Goal: Task Accomplishment & Management: Manage account settings

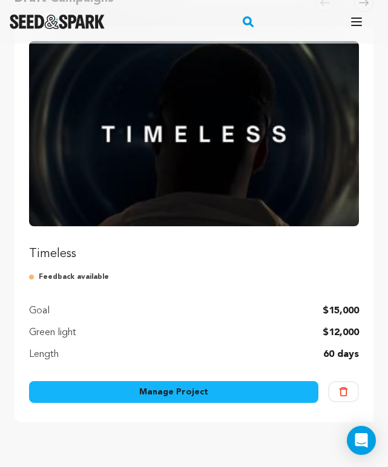
scroll to position [173, 0]
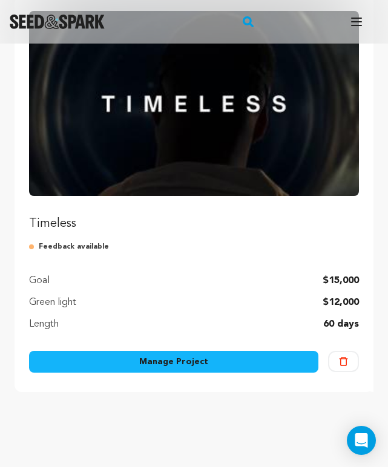
click at [213, 363] on link "Manage Project" at bounding box center [173, 362] width 289 height 22
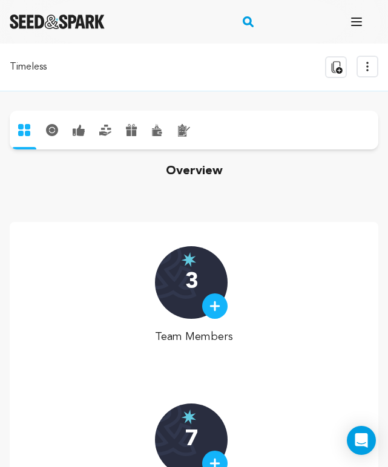
click at [183, 127] on icon at bounding box center [182, 131] width 7 height 8
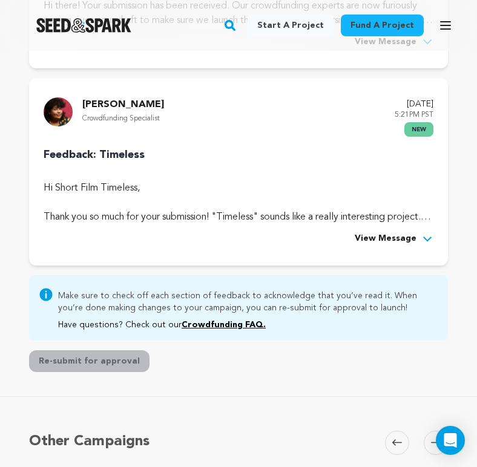
scroll to position [347, 0]
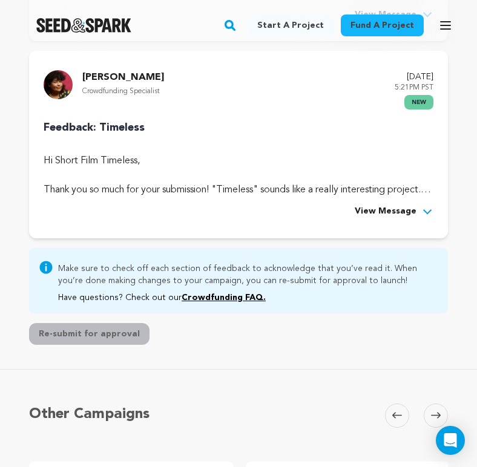
click at [377, 219] on span "View Message" at bounding box center [386, 212] width 62 height 15
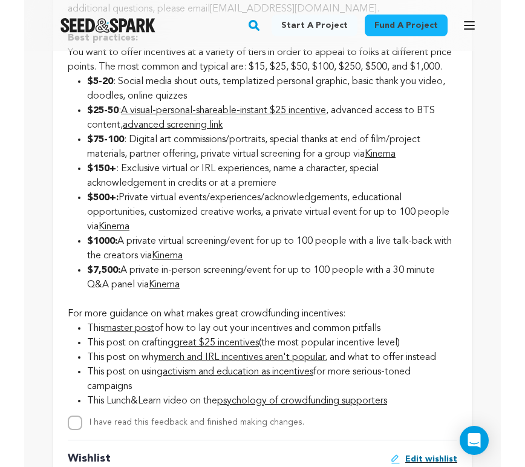
scroll to position [2166, 0]
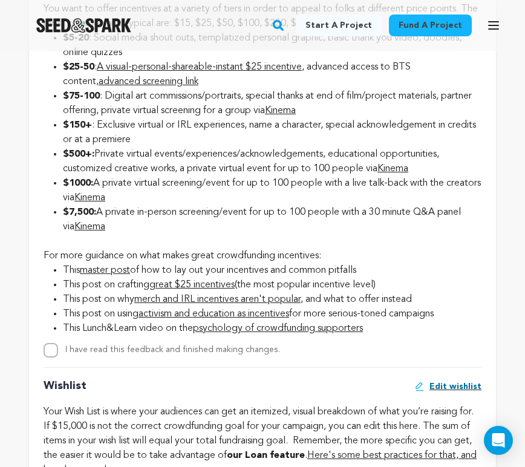
drag, startPoint x: 196, startPoint y: 89, endPoint x: 283, endPoint y: 82, distance: 87.4
drag, startPoint x: 265, startPoint y: 88, endPoint x: 389, endPoint y: 94, distance: 124.9
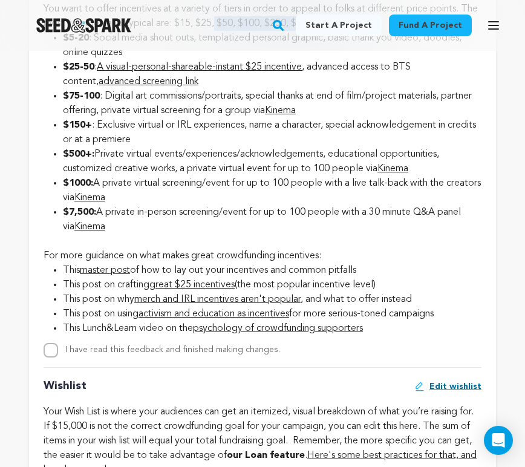
drag, startPoint x: 237, startPoint y: 89, endPoint x: 396, endPoint y: 92, distance: 159.2
click at [280, 176] on li "$500+: Private virtual events/experiences/acknowledgements, educational opportu…" at bounding box center [272, 161] width 419 height 29
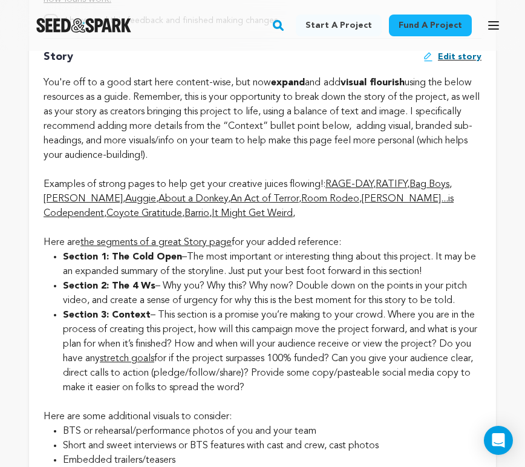
scroll to position [2639, 0]
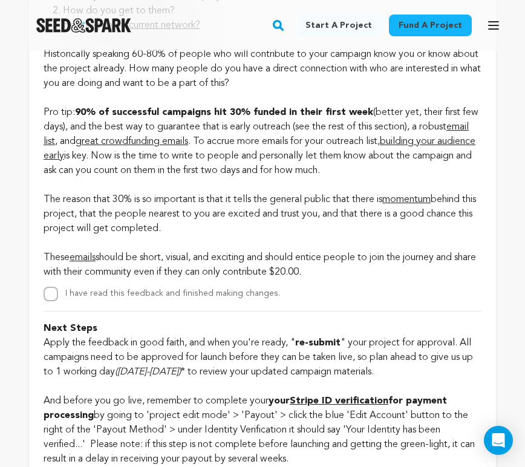
scroll to position [3457, 0]
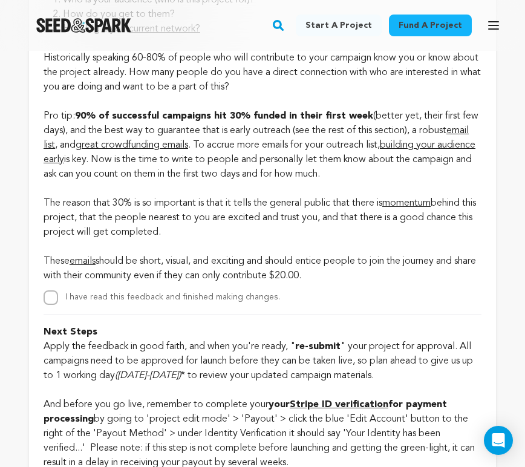
click at [237, 248] on p "Historically speaking 60-80% of people who will contribute to your campaign kno…" at bounding box center [263, 159] width 438 height 247
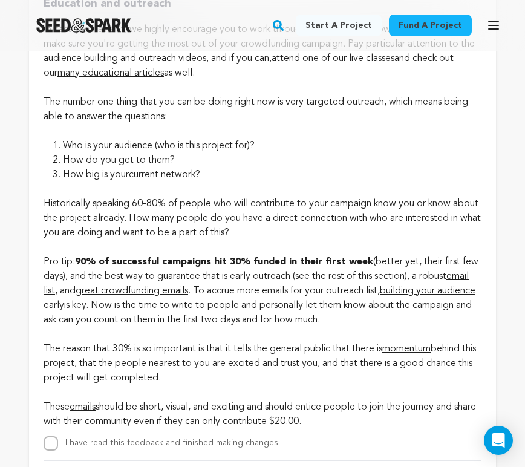
scroll to position [3304, 0]
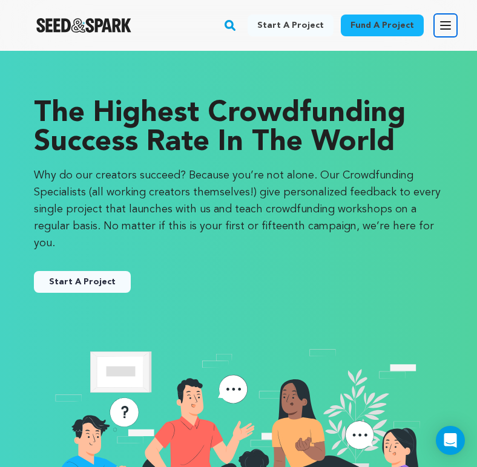
click at [446, 27] on icon "button" at bounding box center [445, 25] width 15 height 15
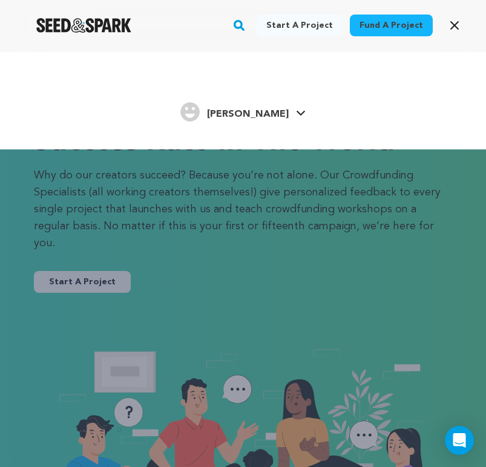
click at [253, 110] on span "[PERSON_NAME]" at bounding box center [248, 115] width 82 height 10
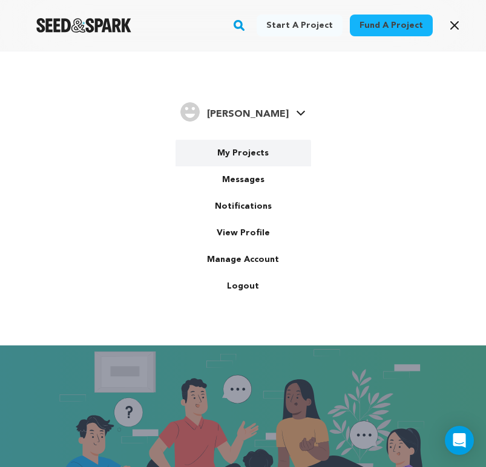
click at [242, 151] on link "My Projects" at bounding box center [244, 153] width 136 height 27
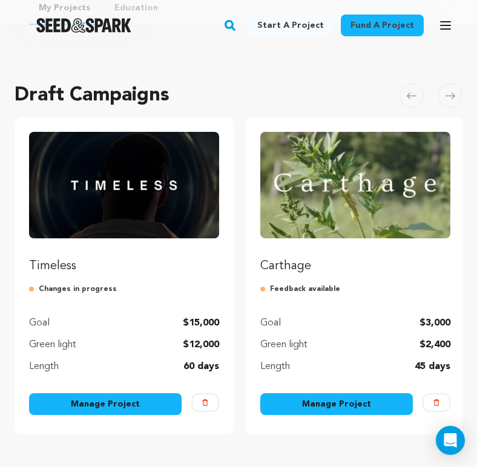
scroll to position [157, 0]
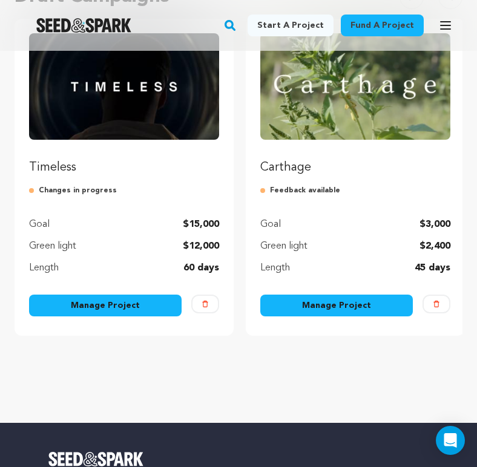
click at [123, 301] on link "Manage Project" at bounding box center [105, 306] width 153 height 22
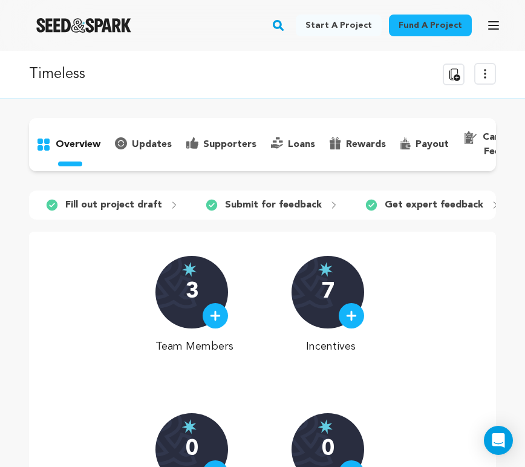
scroll to position [0, 33]
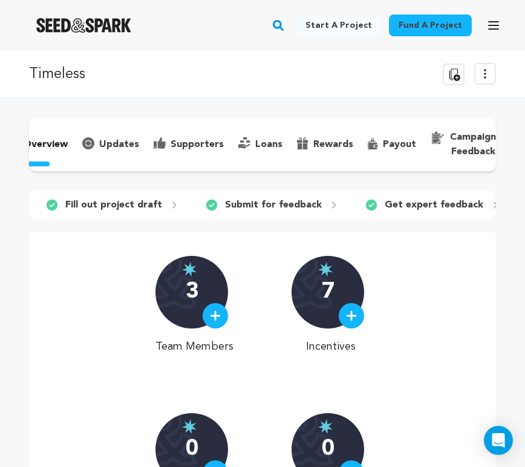
click at [476, 70] on button "View more option" at bounding box center [486, 74] width 22 height 22
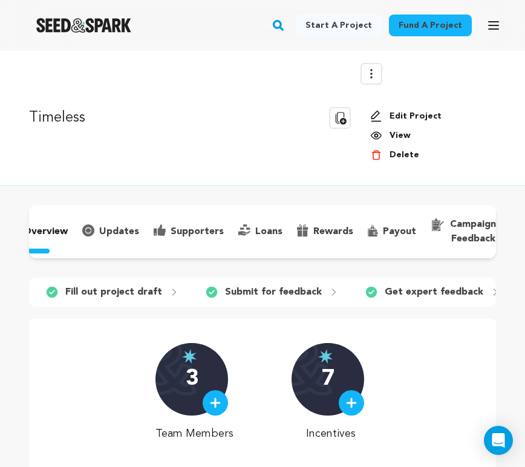
click at [404, 116] on link "Edit Project" at bounding box center [428, 116] width 116 height 12
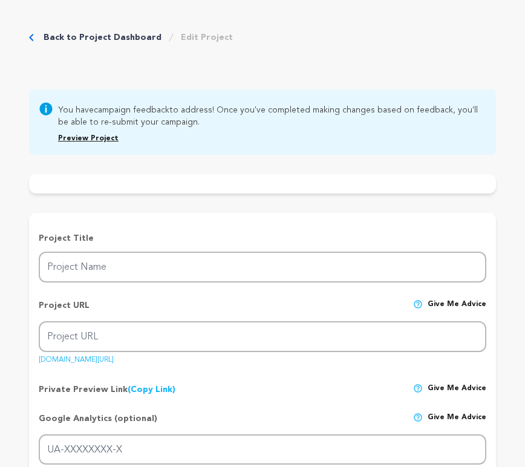
type input "Timeless"
type input "timelesstheshort"
type input "Desperate to rewrite his family’s legacy, a physicist jumps back in time to kil…"
type textarea "How is one supposed to have blind faith in a system that was built to destroy t…"
type textarea "We strive to illustrate an unvarnished look into the complex spectacle that is …"
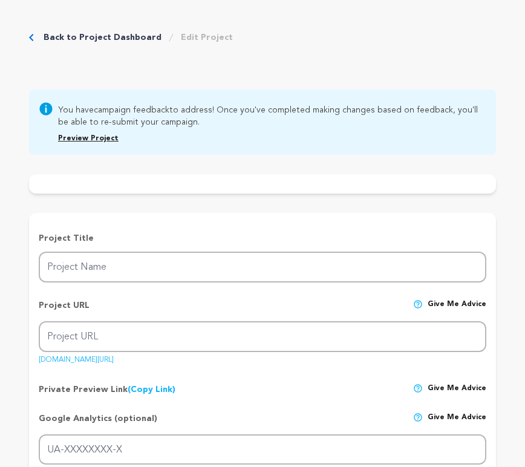
type textarea "MXR Films LLC"
radio input "true"
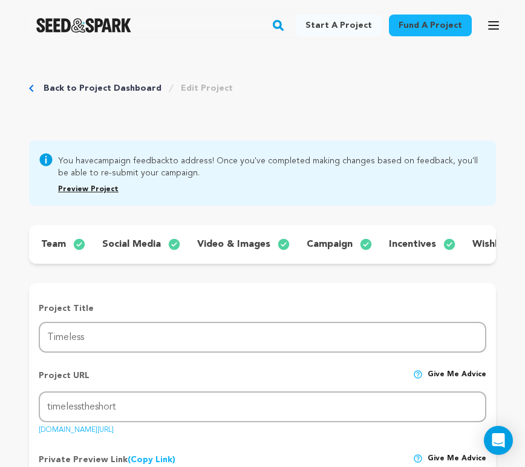
scroll to position [0, 176]
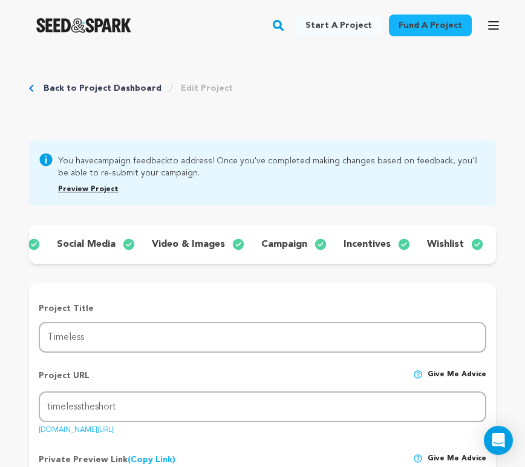
click at [376, 243] on p "incentives" at bounding box center [367, 244] width 47 height 15
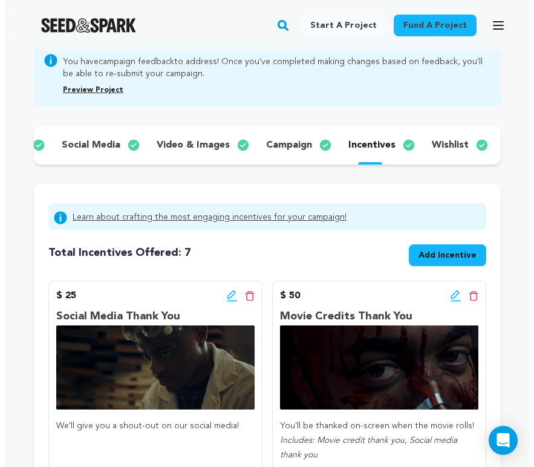
scroll to position [100, 0]
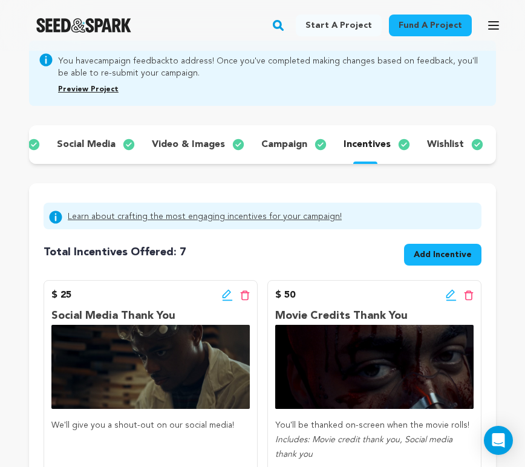
click at [225, 301] on icon at bounding box center [227, 295] width 11 height 12
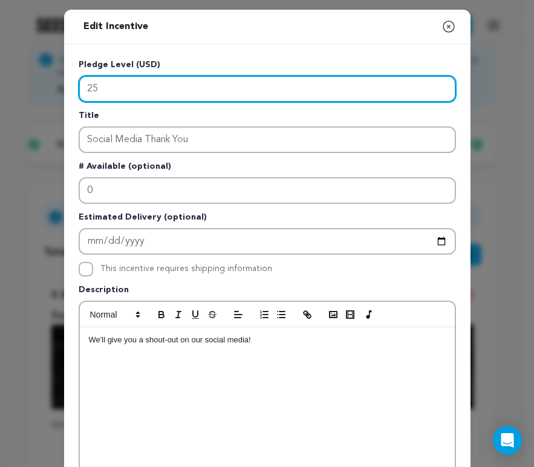
click at [101, 93] on input "25" at bounding box center [268, 89] width 378 height 27
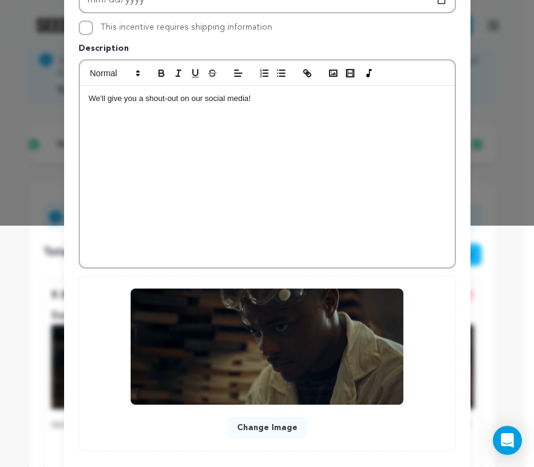
scroll to position [306, 0]
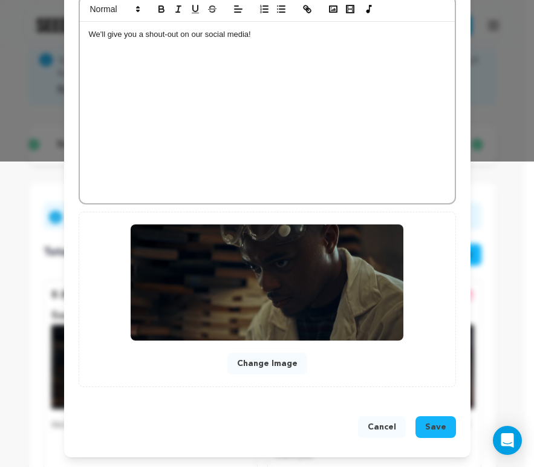
type input "20"
click at [434, 435] on button "Save" at bounding box center [436, 427] width 41 height 22
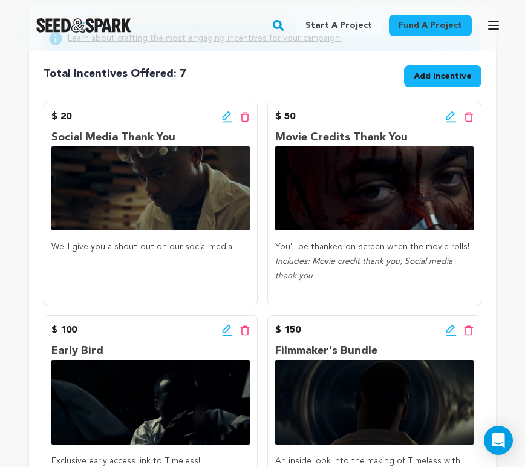
scroll to position [278, 0]
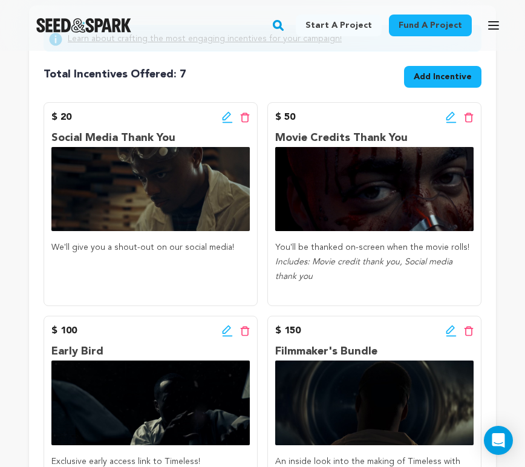
click at [296, 86] on div "Total Incentives Offered: Incentives: 7 Add Incentive" at bounding box center [263, 74] width 438 height 36
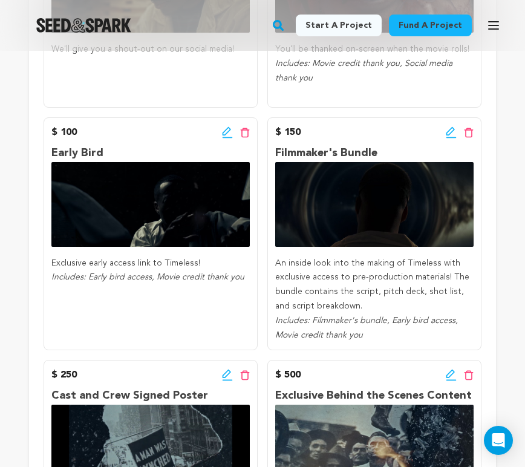
scroll to position [477, 0]
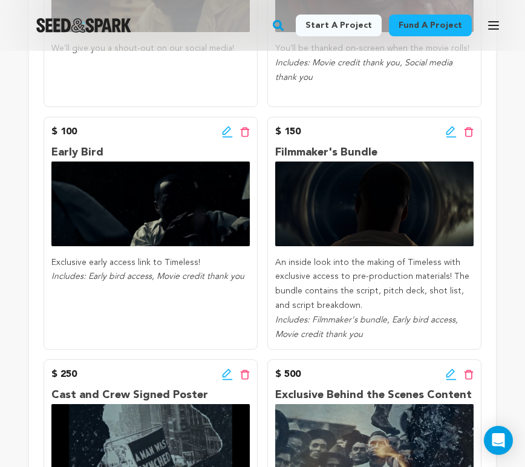
drag, startPoint x: 45, startPoint y: 165, endPoint x: 199, endPoint y: 232, distance: 167.8
click at [199, 229] on div "$ 100 Edit incentive button Delete incentive button Early Bird Exclusive early …" at bounding box center [151, 233] width 214 height 233
click at [220, 307] on div "$ 100 Edit incentive button Delete incentive button Early Bird Exclusive early …" at bounding box center [151, 233] width 214 height 233
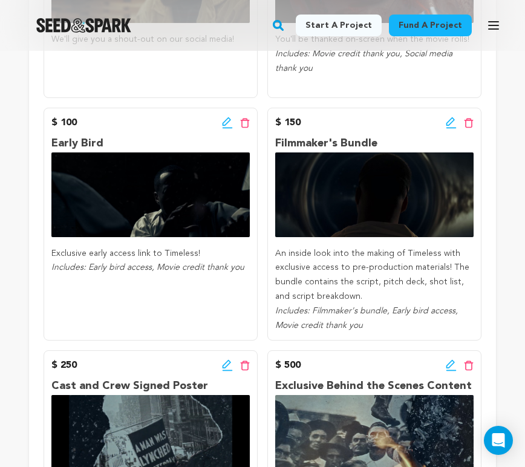
scroll to position [459, 0]
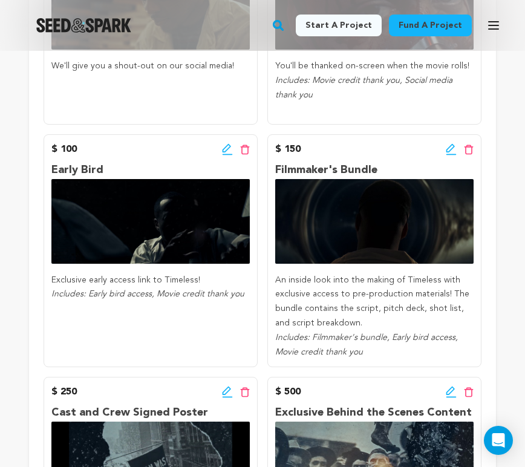
drag, startPoint x: 50, startPoint y: 177, endPoint x: 236, endPoint y: 253, distance: 200.6
click at [242, 262] on div "$ 100 Edit incentive button Delete incentive button Early Bird Exclusive early …" at bounding box center [151, 250] width 214 height 233
click at [177, 200] on img at bounding box center [150, 221] width 199 height 84
click at [140, 169] on div "$ 100 Edit incentive button Delete incentive button Early Bird Exclusive early …" at bounding box center [151, 250] width 214 height 233
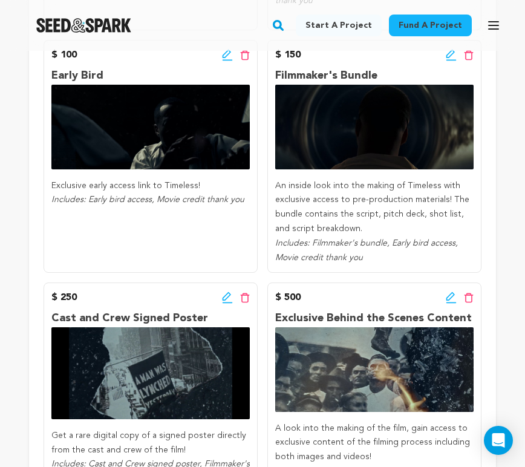
scroll to position [553, 0]
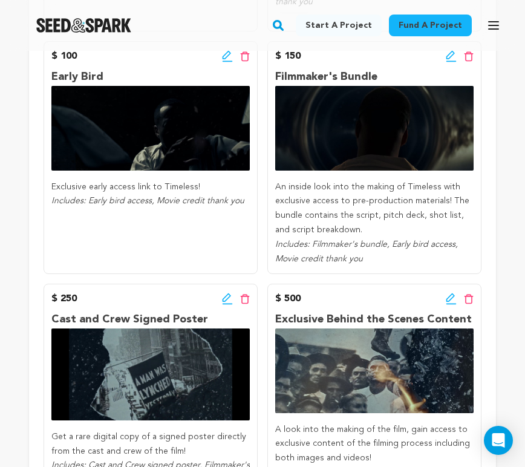
click at [260, 110] on div "$ 20 Edit incentive button Delete incentive button Social Media Thank You We'll…" at bounding box center [263, 290] width 438 height 926
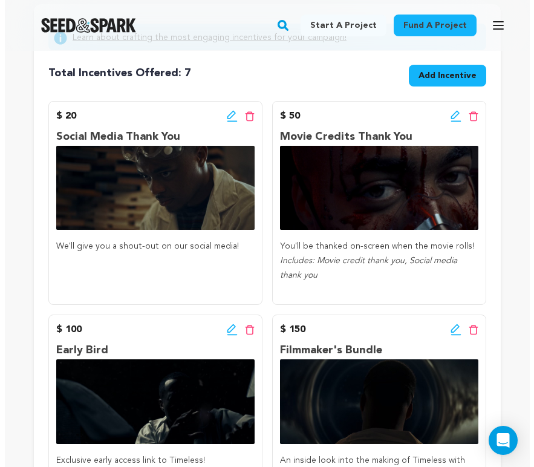
scroll to position [281, 0]
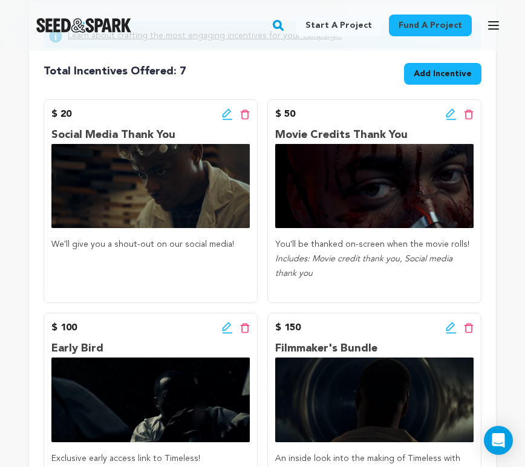
click at [335, 206] on img at bounding box center [374, 186] width 199 height 84
click at [445, 122] on div "$ 50 Edit incentive button Delete incentive button" at bounding box center [374, 114] width 199 height 15
click at [453, 117] on icon at bounding box center [451, 113] width 8 height 8
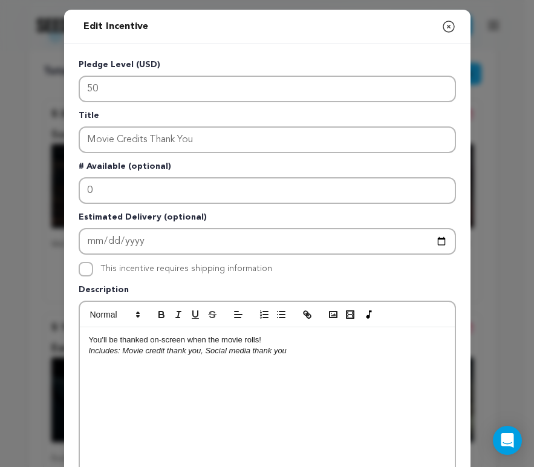
click at [445, 123] on p "Title" at bounding box center [268, 118] width 378 height 17
drag, startPoint x: 294, startPoint y: 356, endPoint x: 60, endPoint y: 357, distance: 233.7
click at [64, 357] on div "Pledge Level (USD) 50 Title Movie Credits Thank You # Available (optional) 0 Es…" at bounding box center [267, 375] width 407 height 663
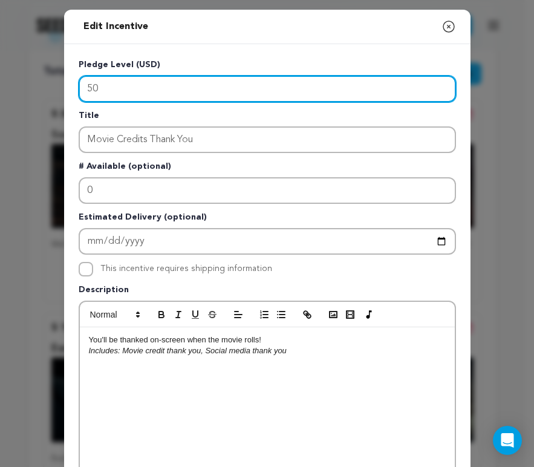
click at [119, 90] on input "50" at bounding box center [268, 89] width 378 height 27
type input "5"
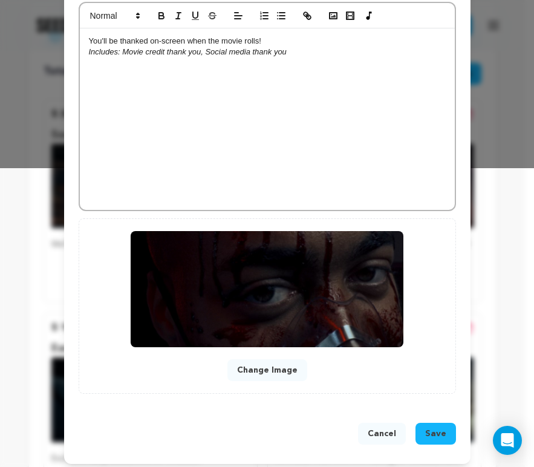
scroll to position [306, 0]
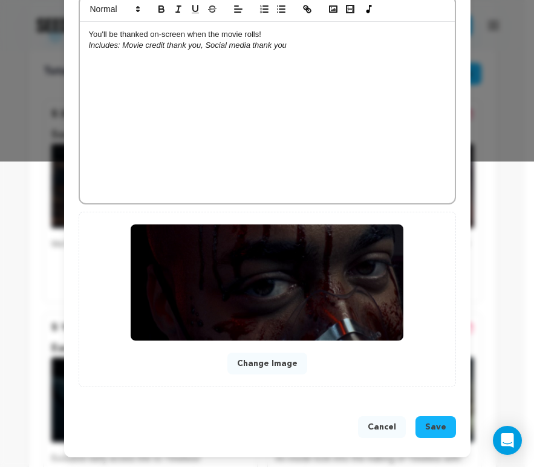
type input "25"
click at [431, 433] on button "Save" at bounding box center [436, 427] width 41 height 22
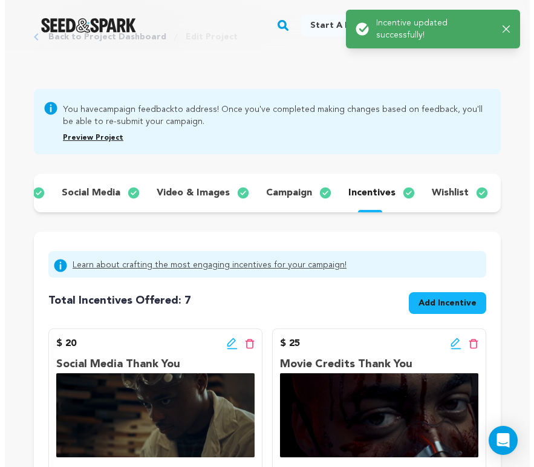
scroll to position [85, 0]
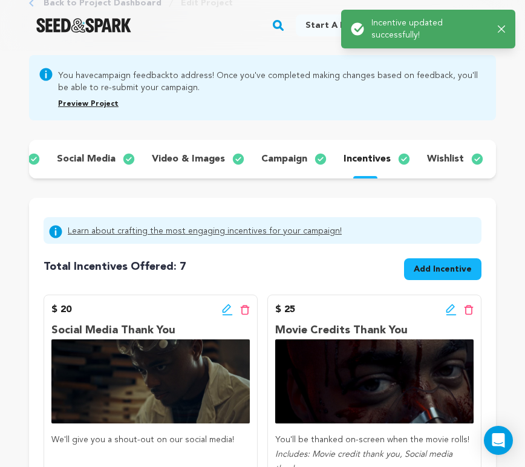
click at [446, 275] on span "Add Incentive" at bounding box center [443, 269] width 58 height 12
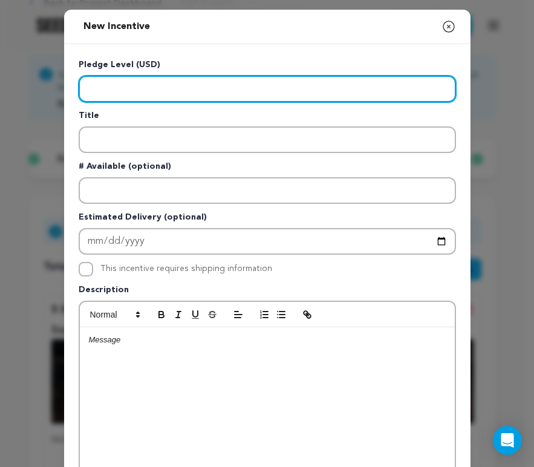
click at [176, 90] on input "Enter level" at bounding box center [268, 89] width 378 height 27
type input "50"
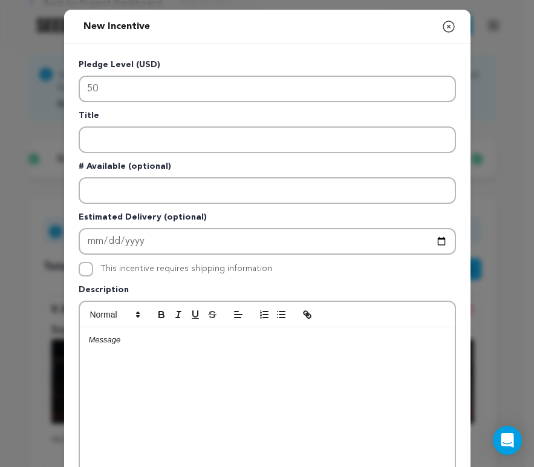
click at [276, 353] on div at bounding box center [267, 418] width 375 height 182
click at [173, 314] on icon "button" at bounding box center [178, 314] width 11 height 11
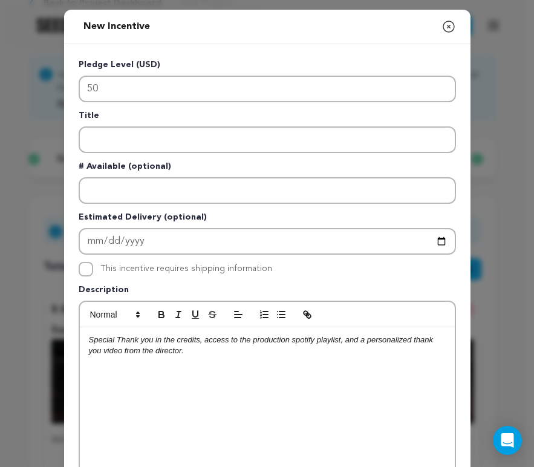
click at [116, 339] on em "Special Thank you in the credits, access to the production spotify playlist, an…" at bounding box center [262, 345] width 347 height 20
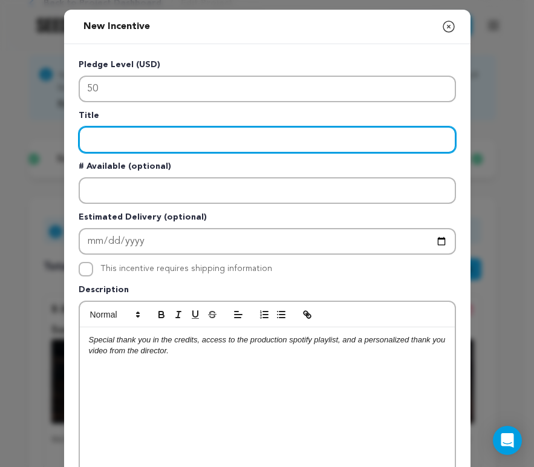
click at [163, 134] on input "Enter title" at bounding box center [268, 140] width 378 height 27
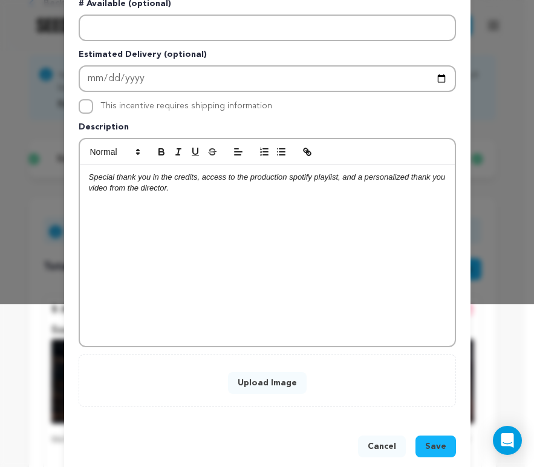
scroll to position [182, 0]
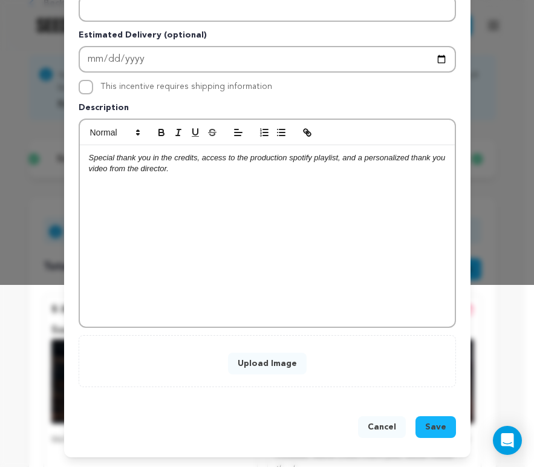
type input "Personalized Thank You Video Package"
click at [278, 365] on button "Upload Image" at bounding box center [267, 364] width 79 height 22
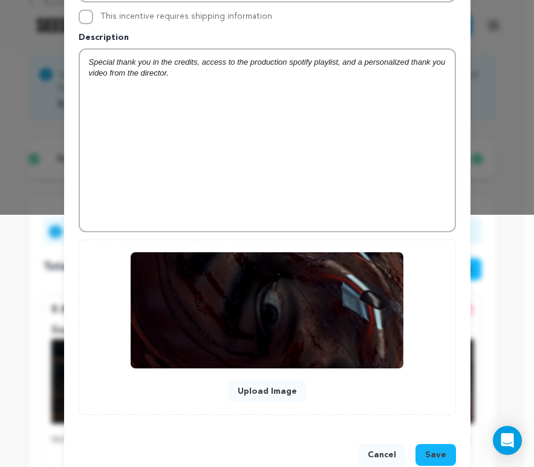
scroll to position [280, 0]
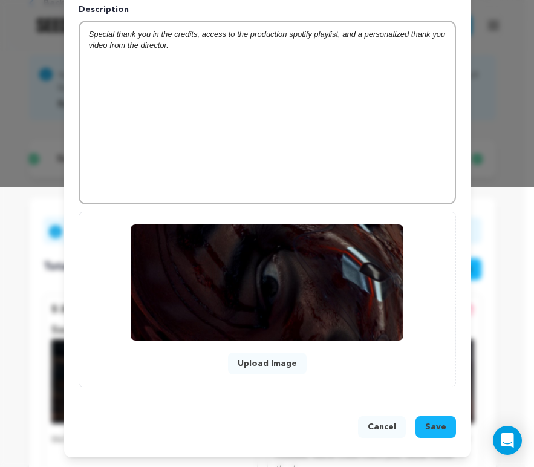
click at [438, 426] on span "Save" at bounding box center [436, 427] width 21 height 12
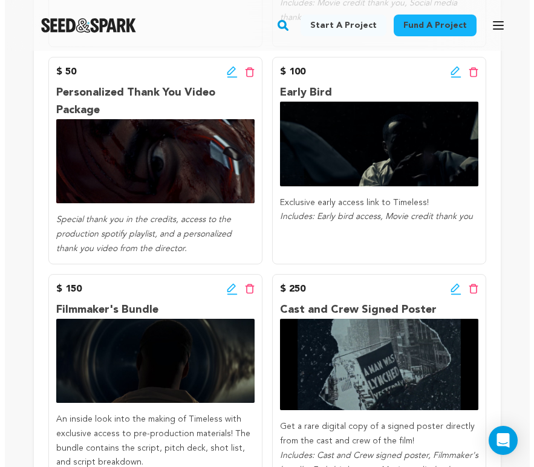
scroll to position [536, 0]
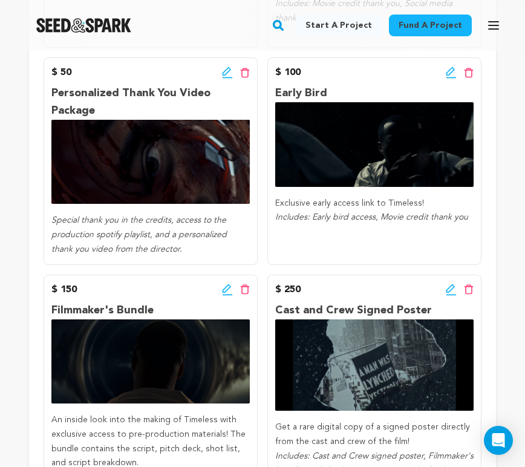
click at [226, 76] on icon at bounding box center [227, 71] width 8 height 8
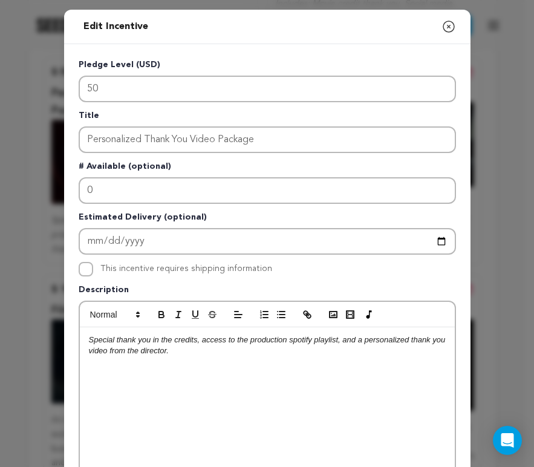
click at [89, 338] on em "Special thank you in the credits, access to the production spotify playlist, an…" at bounding box center [268, 345] width 359 height 20
click at [89, 339] on em "Includes: Special thank you in the credits, access to the production spotify pl…" at bounding box center [267, 345] width 357 height 20
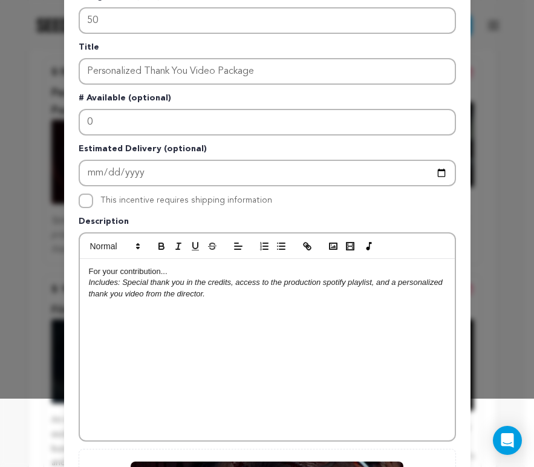
scroll to position [306, 0]
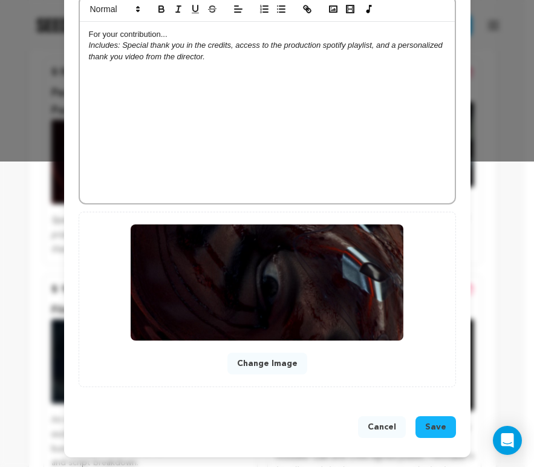
click at [433, 423] on span "Save" at bounding box center [436, 427] width 21 height 12
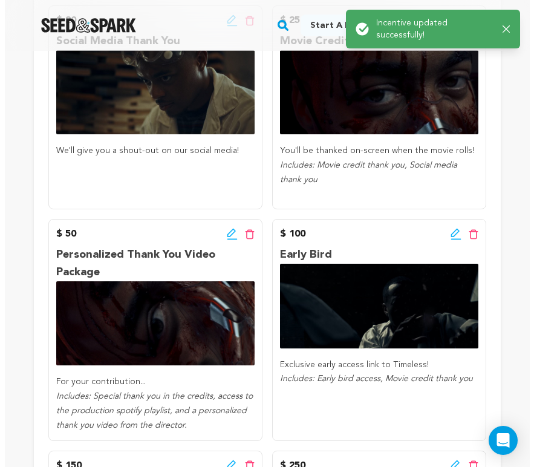
scroll to position [376, 0]
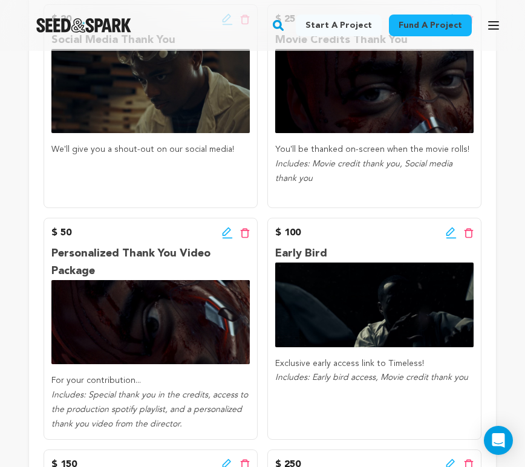
click at [225, 239] on icon at bounding box center [227, 233] width 11 height 12
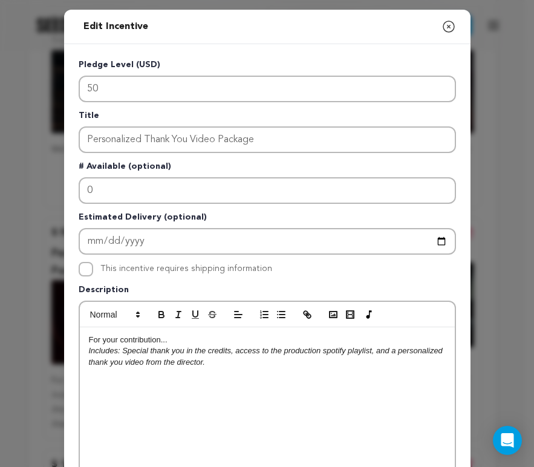
click at [182, 338] on p "For your contribution..." at bounding box center [267, 340] width 357 height 11
drag, startPoint x: 180, startPoint y: 338, endPoint x: 75, endPoint y: 354, distance: 105.8
click at [80, 354] on div "For your contribution... Includes: Special thank you in the credits, access to …" at bounding box center [267, 418] width 375 height 182
click at [174, 346] on p "Includes: Special thank you in the credits, access to the production spotify pl…" at bounding box center [267, 357] width 357 height 22
drag, startPoint x: 176, startPoint y: 341, endPoint x: 58, endPoint y: 321, distance: 119.0
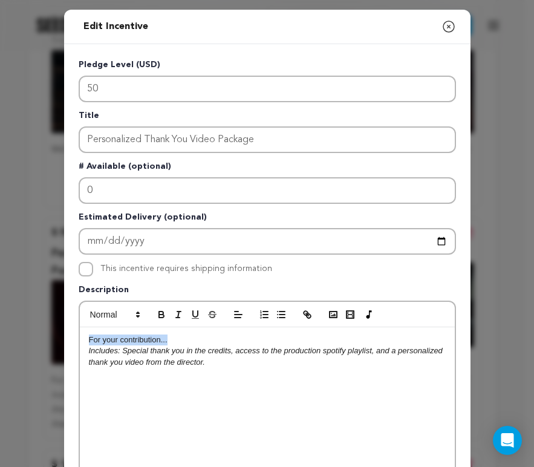
click at [80, 340] on div "For your contribution... Includes: Special thank you in the credits, access to …" at bounding box center [267, 418] width 375 height 182
click at [89, 338] on p "Personalized thank you video." at bounding box center [267, 340] width 357 height 11
click at [256, 341] on p "Spotify playlist and personalized thank you video." at bounding box center [267, 340] width 357 height 11
click at [302, 349] on em "Includes: Special thank you in the credits, access to the production spotify pl…" at bounding box center [267, 356] width 357 height 20
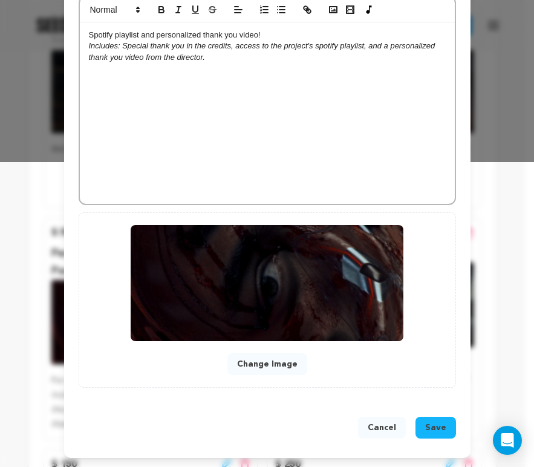
scroll to position [306, 0]
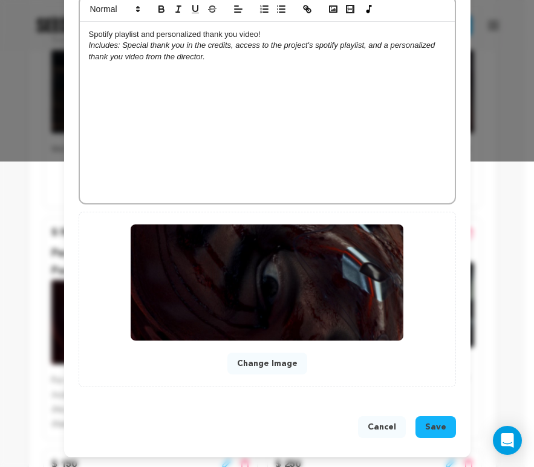
click at [432, 429] on span "Save" at bounding box center [436, 427] width 21 height 12
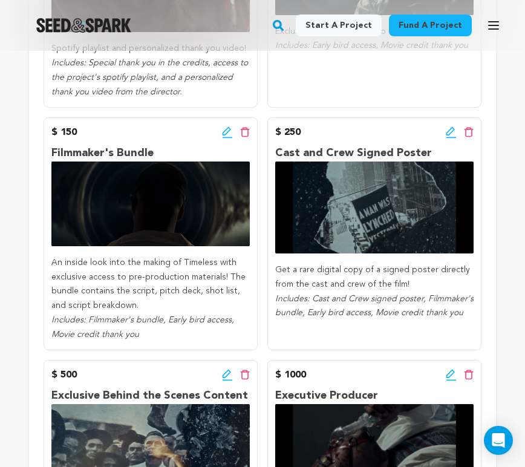
scroll to position [0, 0]
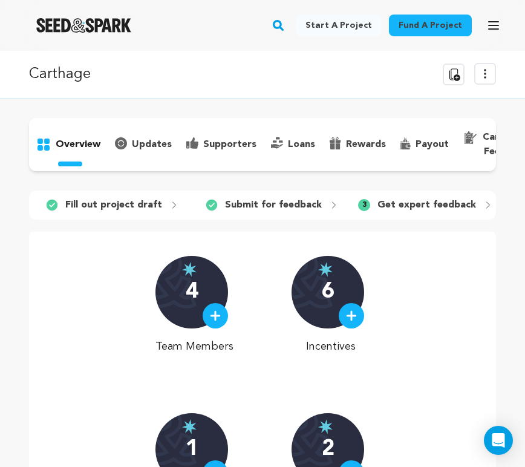
scroll to position [0, 33]
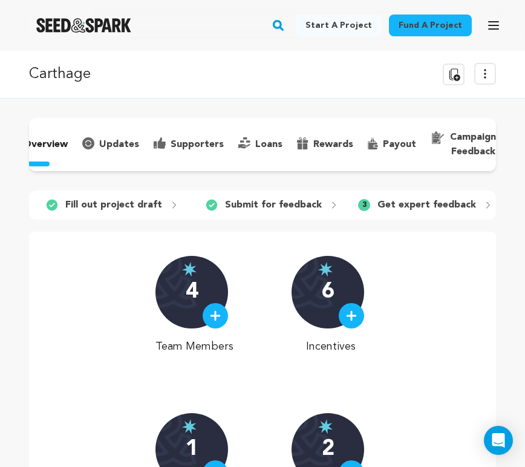
click at [477, 137] on p "campaign feedback" at bounding box center [473, 144] width 46 height 29
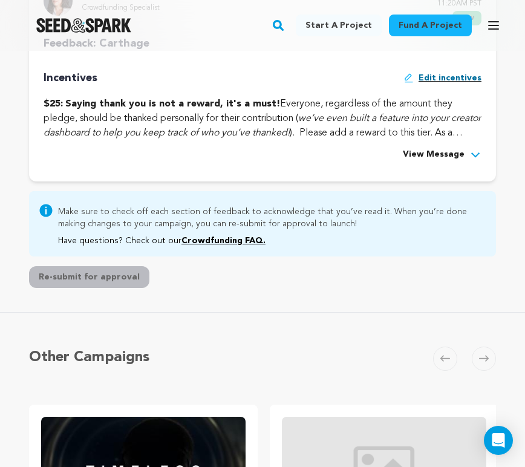
scroll to position [836, 0]
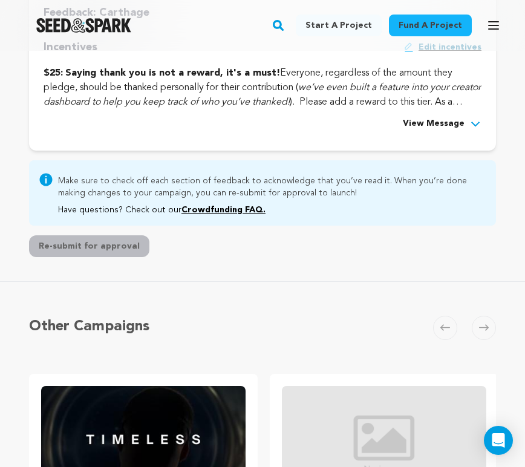
click at [424, 131] on span "View Message" at bounding box center [434, 124] width 62 height 15
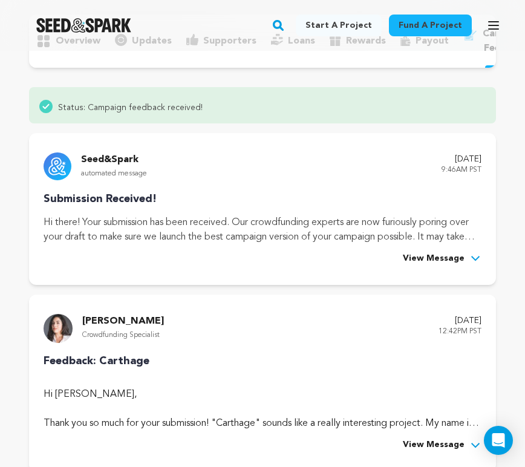
scroll to position [0, 0]
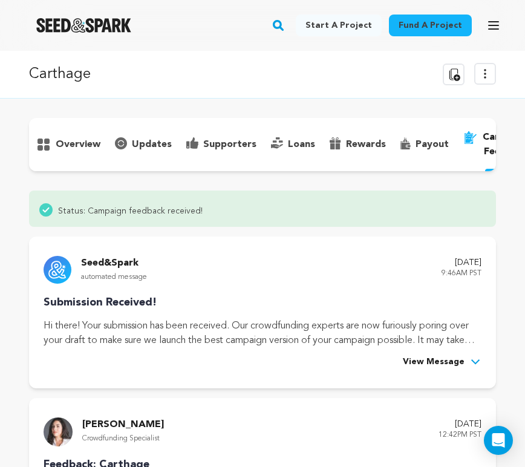
click at [76, 145] on p "overview" at bounding box center [78, 144] width 45 height 15
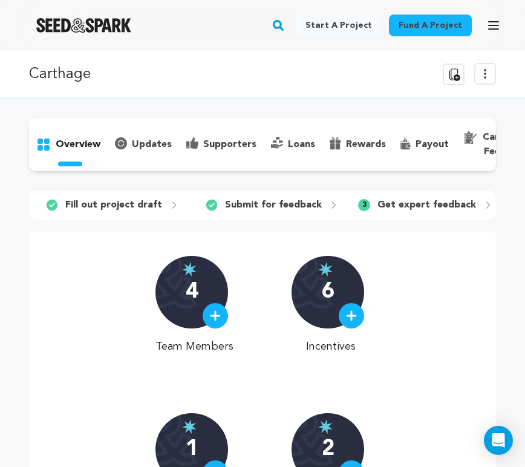
click at [490, 79] on icon at bounding box center [485, 74] width 15 height 15
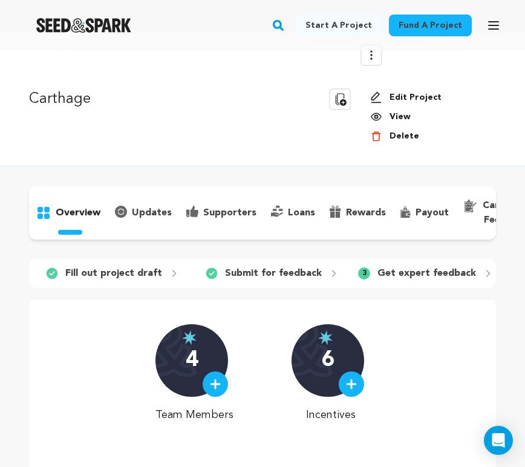
scroll to position [0, 33]
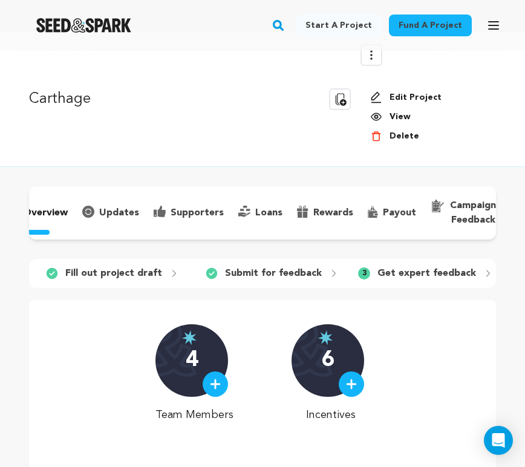
click at [447, 225] on div "overview" at bounding box center [262, 395] width 467 height 419
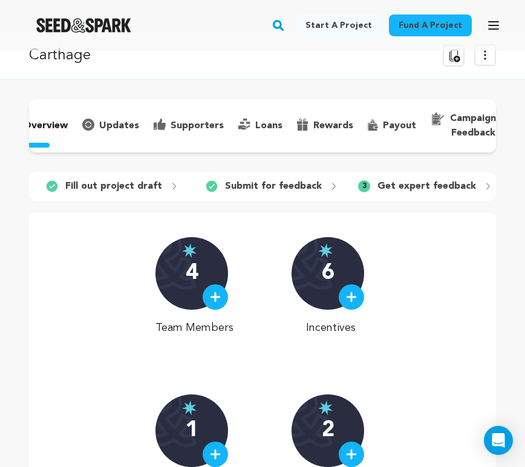
click at [461, 127] on p "campaign feedback" at bounding box center [473, 125] width 46 height 29
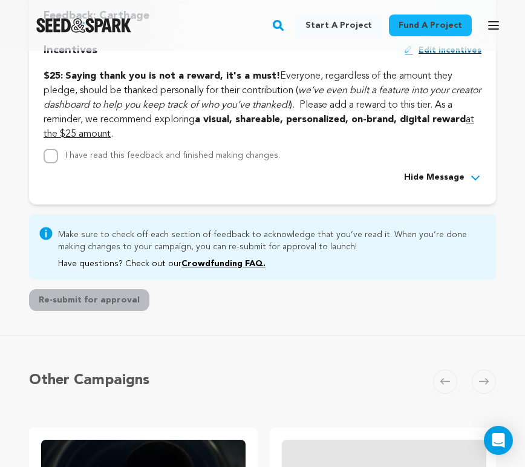
scroll to position [826, 0]
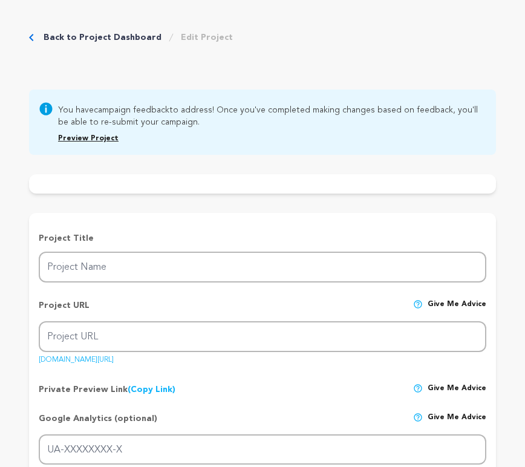
type input "Carthage"
type input "carthagefilm"
type input "G-KLJHNPJX6W"
type input "1940s, [GEOGRAPHIC_DATA], [US_STATE]. A young boy and his parents take refuge i…"
type textarea "Carthage is an emotional exploration of home, loss, and resilience, inspired by…"
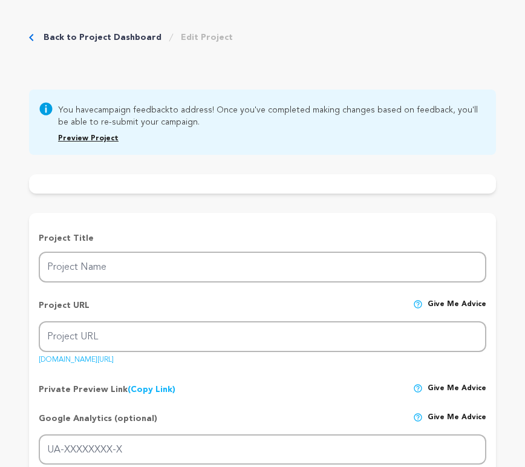
type textarea "This film is deeply personal to [PERSON_NAME], honoring his family's legacy and…"
type textarea "[GEOGRAPHIC_DATA][US_STATE]"
radio input "true"
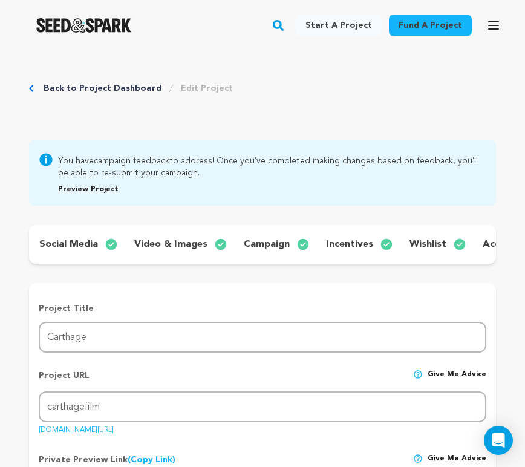
scroll to position [0, 200]
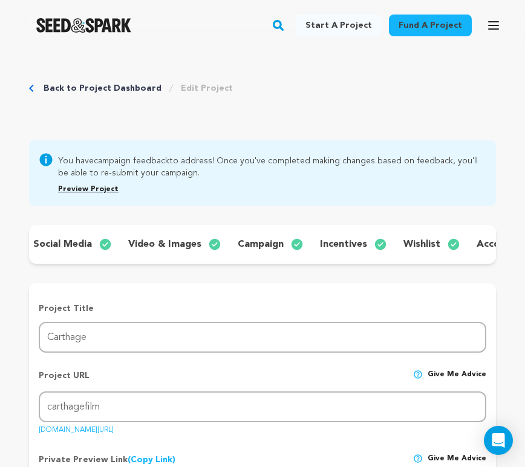
click at [359, 245] on p "incentives" at bounding box center [343, 244] width 47 height 15
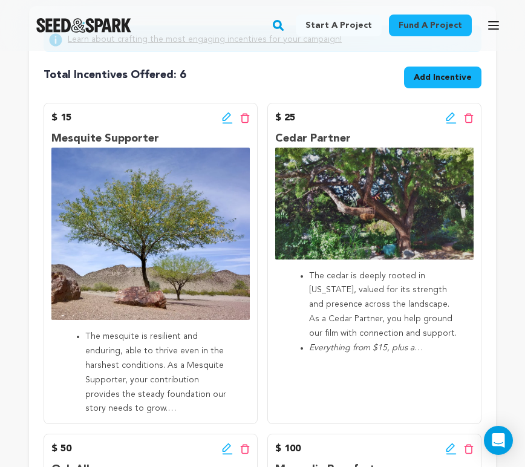
scroll to position [282, 0]
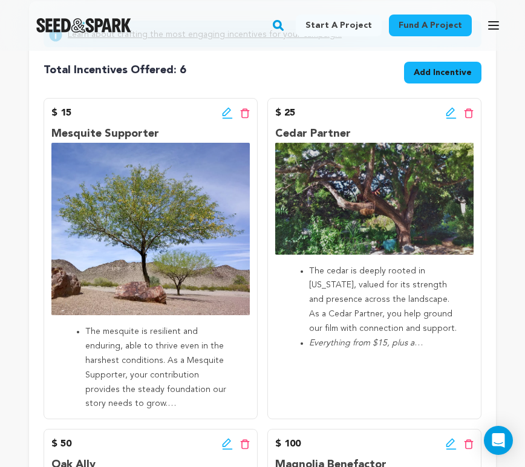
click at [336, 119] on div "$ 25 Edit incentive button Delete incentive button" at bounding box center [374, 113] width 199 height 15
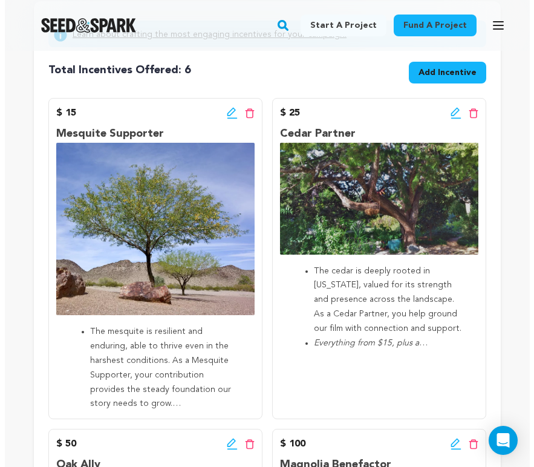
scroll to position [0, 200]
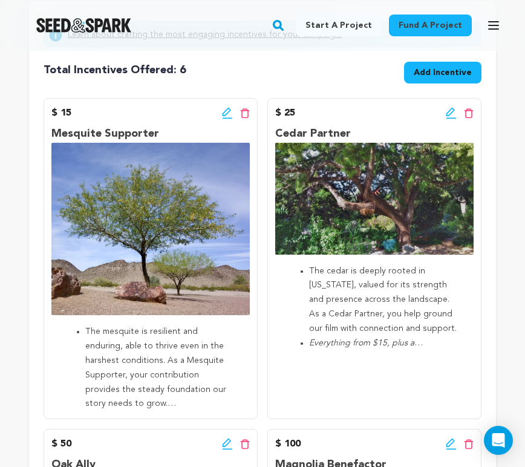
click at [446, 119] on icon at bounding box center [451, 113] width 11 height 12
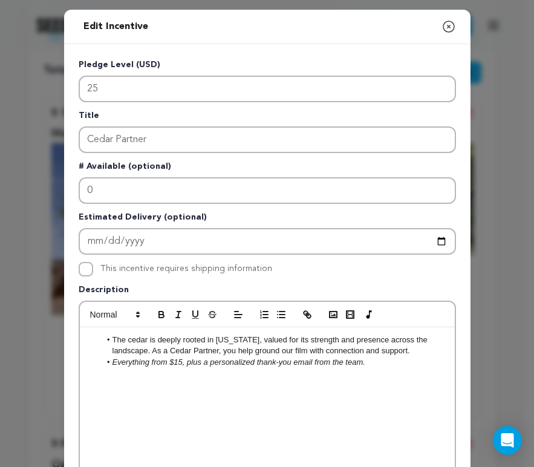
click at [207, 362] on em "Everything from $15, plus a personalized thank-you email from the team." at bounding box center [238, 362] width 253 height 9
drag, startPoint x: 207, startPoint y: 363, endPoint x: 361, endPoint y: 363, distance: 153.8
click at [361, 362] on em "Everything from $15, plus a personalized thank-you email from the team." at bounding box center [238, 362] width 253 height 9
click at [314, 387] on div "The cedar is deeply rooted in Texas, valued for its strength and presence acros…" at bounding box center [267, 418] width 375 height 182
click at [255, 364] on em "Everything from $15, plus a social media shoutout" at bounding box center [199, 362] width 174 height 9
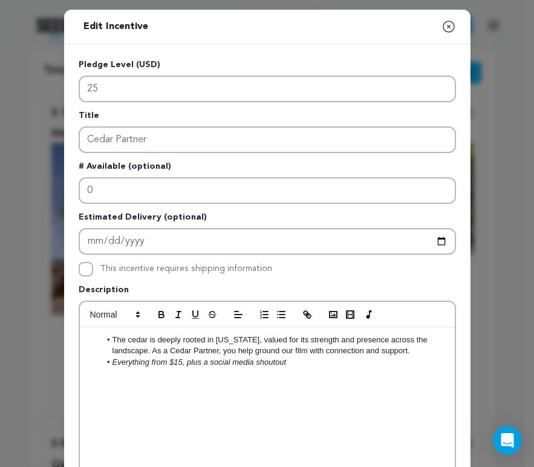
click at [287, 361] on li "Everything from $15, plus a social media shoutout" at bounding box center [273, 362] width 346 height 11
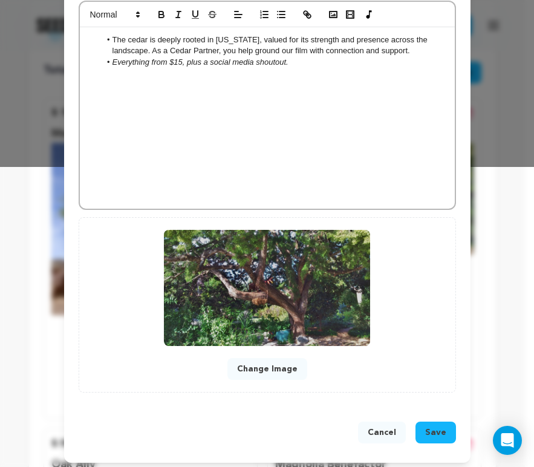
scroll to position [306, 0]
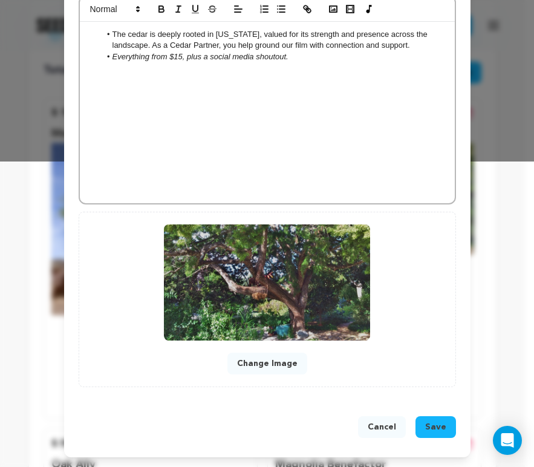
click at [427, 427] on span "Save" at bounding box center [436, 427] width 21 height 12
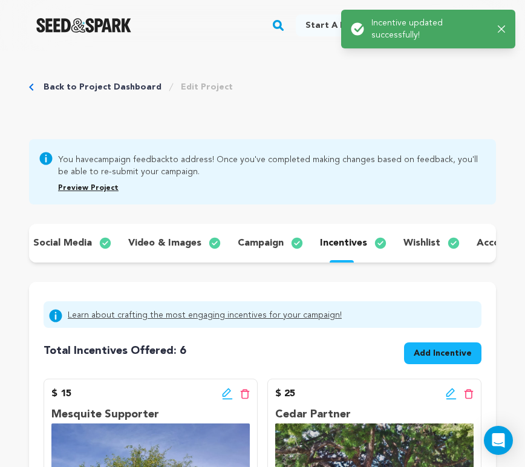
scroll to position [0, 0]
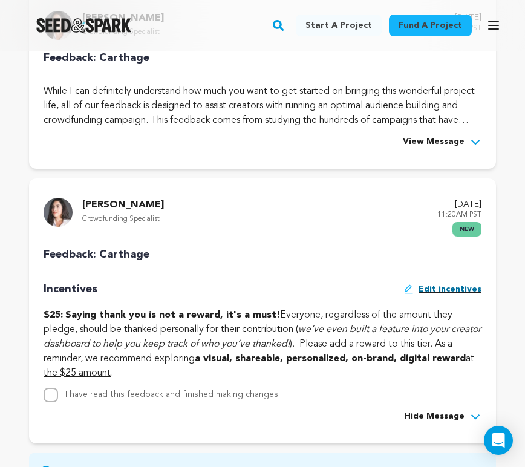
scroll to position [593, 0]
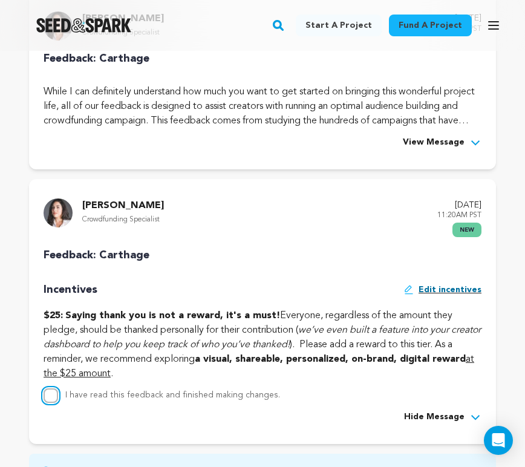
click at [45, 312] on input "I have read this feedback and finished making changes." at bounding box center [51, 305] width 15 height 15
checkbox input "true"
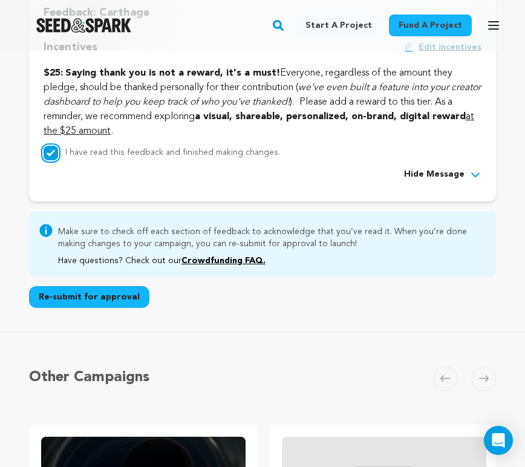
scroll to position [866, 0]
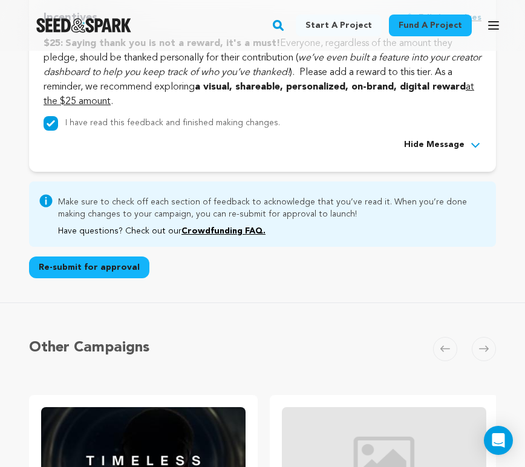
click at [88, 278] on button "Re-submit for approval" at bounding box center [89, 268] width 120 height 22
